Goal: Task Accomplishment & Management: Manage account settings

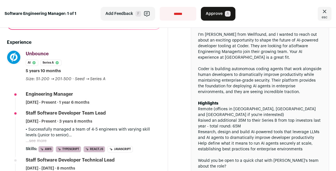
scroll to position [145, 0]
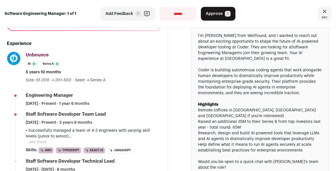
click at [32, 139] on button "...see more" at bounding box center [36, 142] width 21 height 6
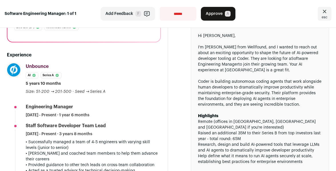
scroll to position [0, 0]
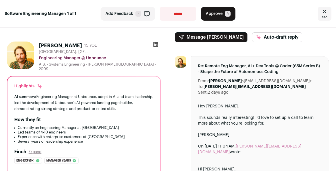
click at [213, 16] on span "Approve" at bounding box center [214, 14] width 17 height 6
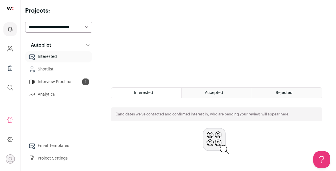
scroll to position [111, 0]
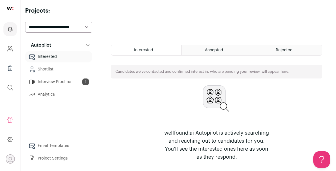
click at [213, 49] on span "Accepted" at bounding box center [214, 50] width 18 height 4
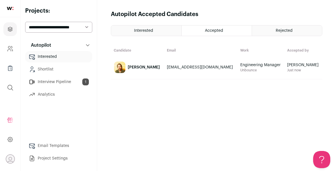
click at [203, 74] on td "[EMAIL_ADDRESS][DOMAIN_NAME]" at bounding box center [201, 68] width 74 height 24
click at [73, 83] on link "Interview Pipeline 1" at bounding box center [58, 81] width 67 height 11
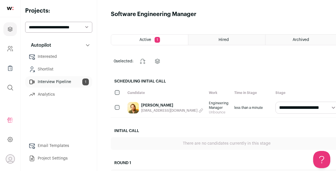
click at [162, 106] on link "[PERSON_NAME]" at bounding box center [172, 105] width 62 height 6
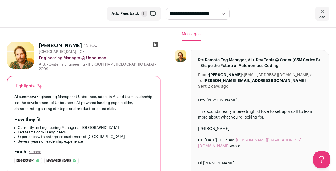
click at [155, 44] on icon at bounding box center [156, 44] width 5 height 5
click at [157, 45] on icon at bounding box center [156, 44] width 5 height 5
click at [322, 14] on icon at bounding box center [322, 11] width 7 height 7
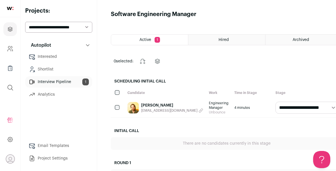
click at [209, 105] on span "Engineering Manager" at bounding box center [219, 105] width 20 height 9
click at [164, 105] on link "[PERSON_NAME]" at bounding box center [172, 105] width 62 height 6
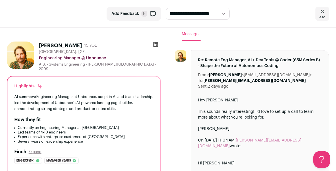
click at [322, 15] on span "esc" at bounding box center [323, 17] width 6 height 5
